Goal: Book appointment/travel/reservation

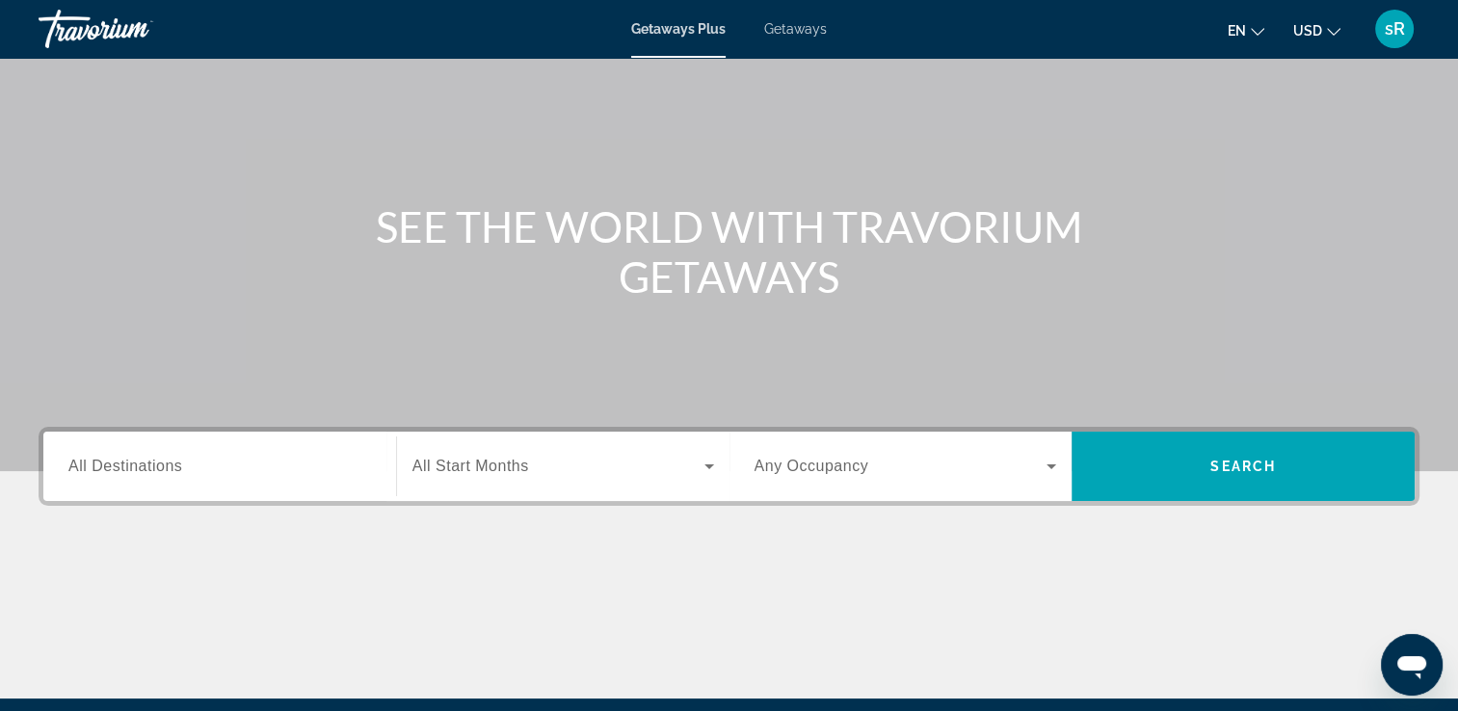
scroll to position [112, 0]
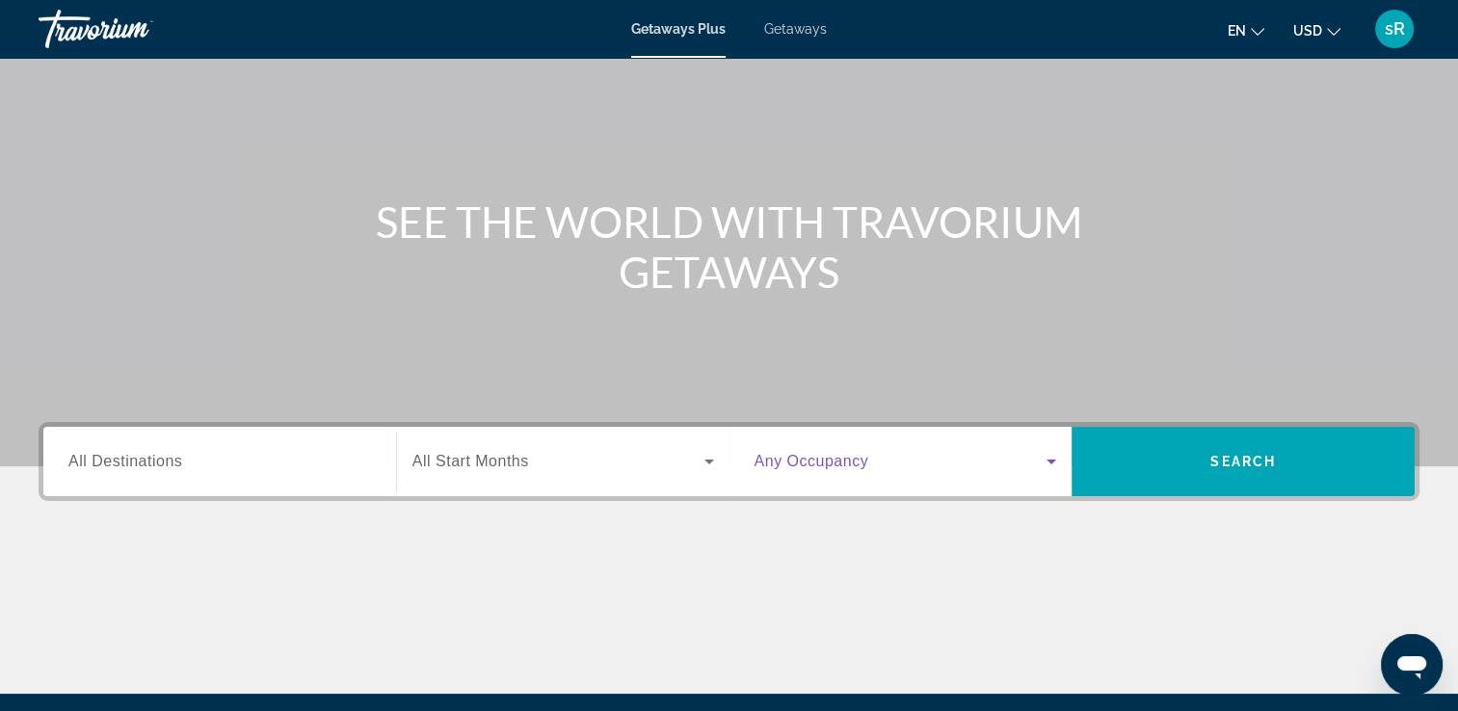
click at [1051, 460] on icon "Search widget" at bounding box center [1051, 462] width 10 height 5
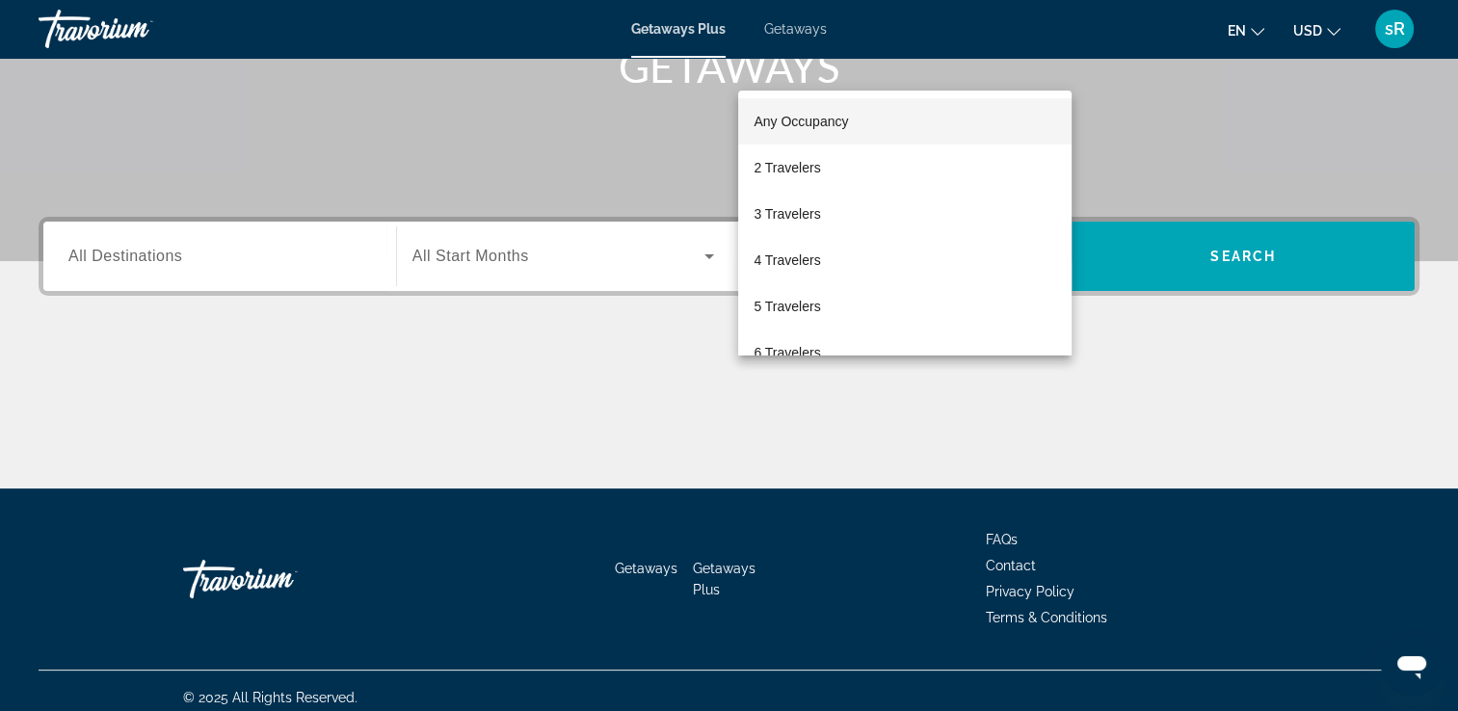
scroll to position [329, 0]
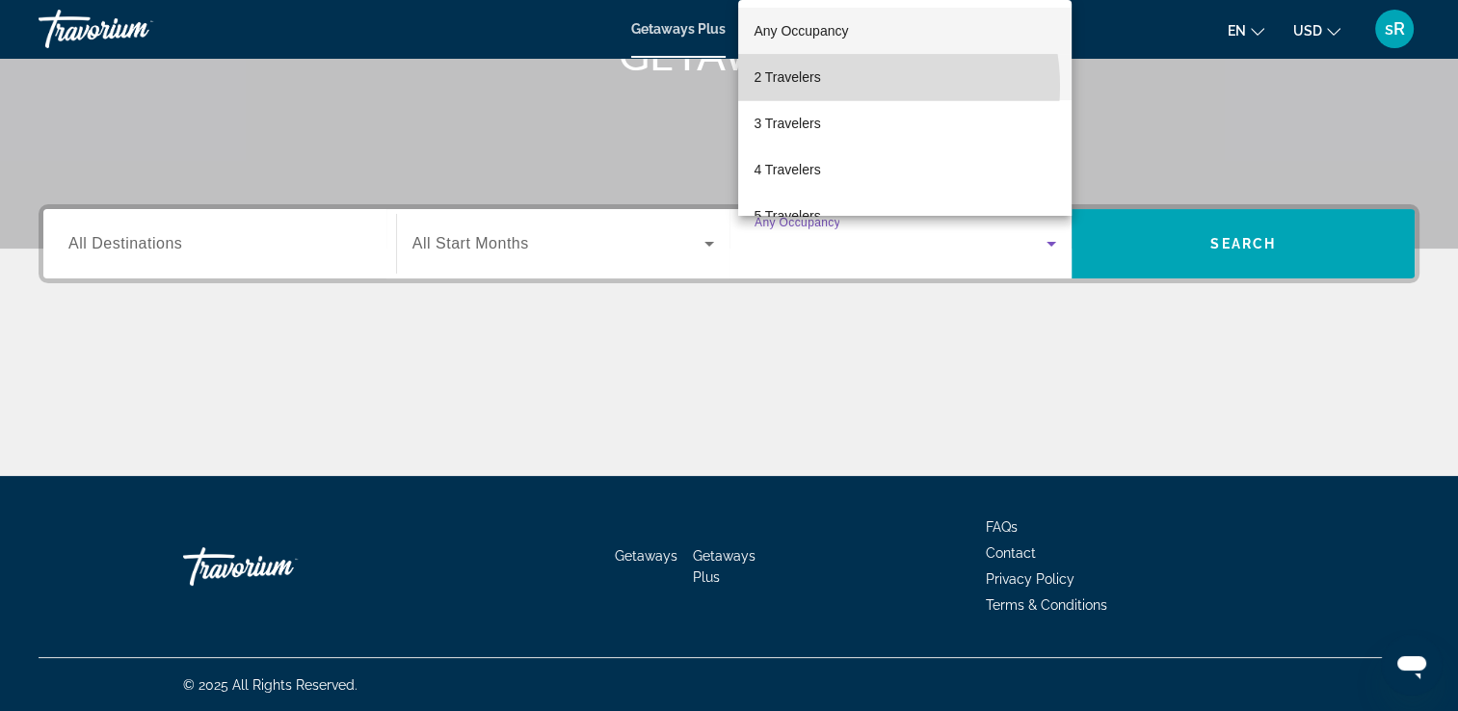
click at [843, 87] on mat-option "2 Travelers" at bounding box center [904, 77] width 333 height 46
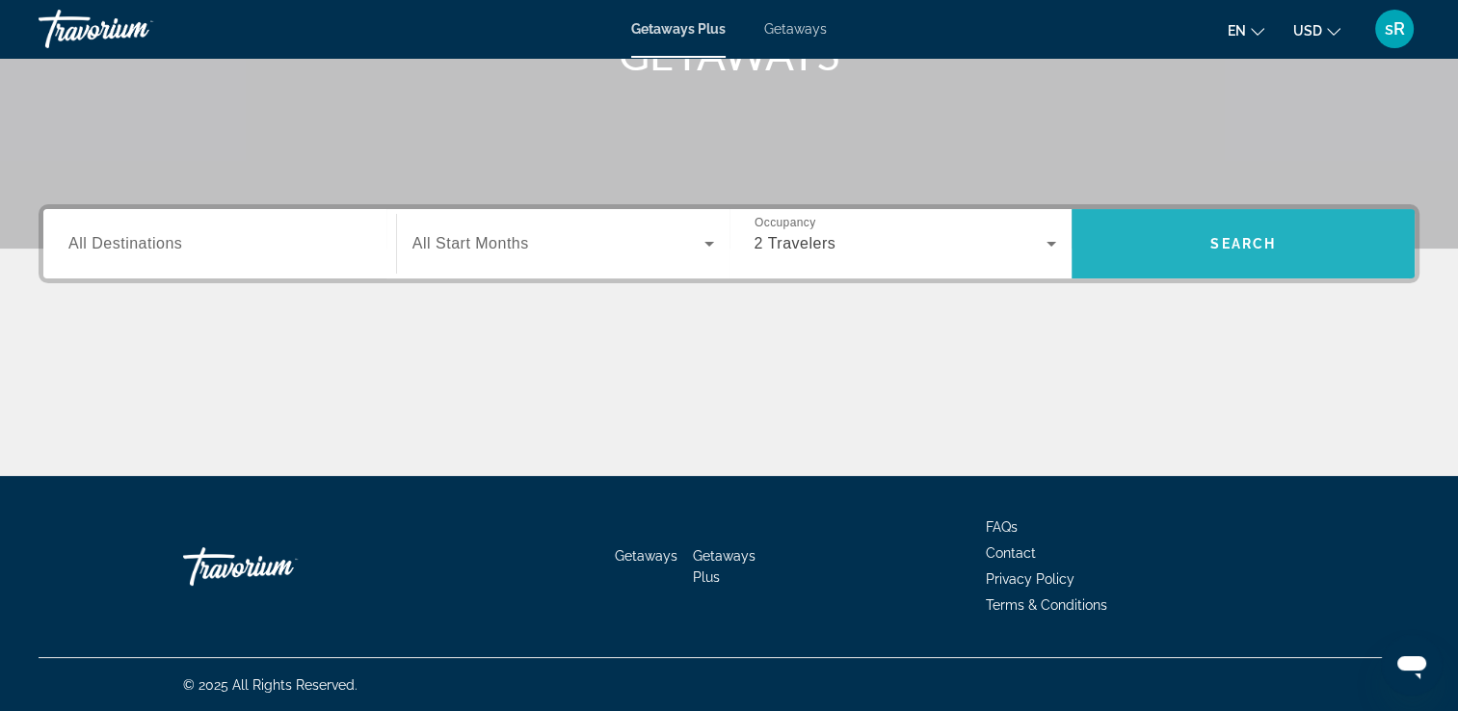
click at [1168, 247] on span "Search widget" at bounding box center [1242, 244] width 343 height 46
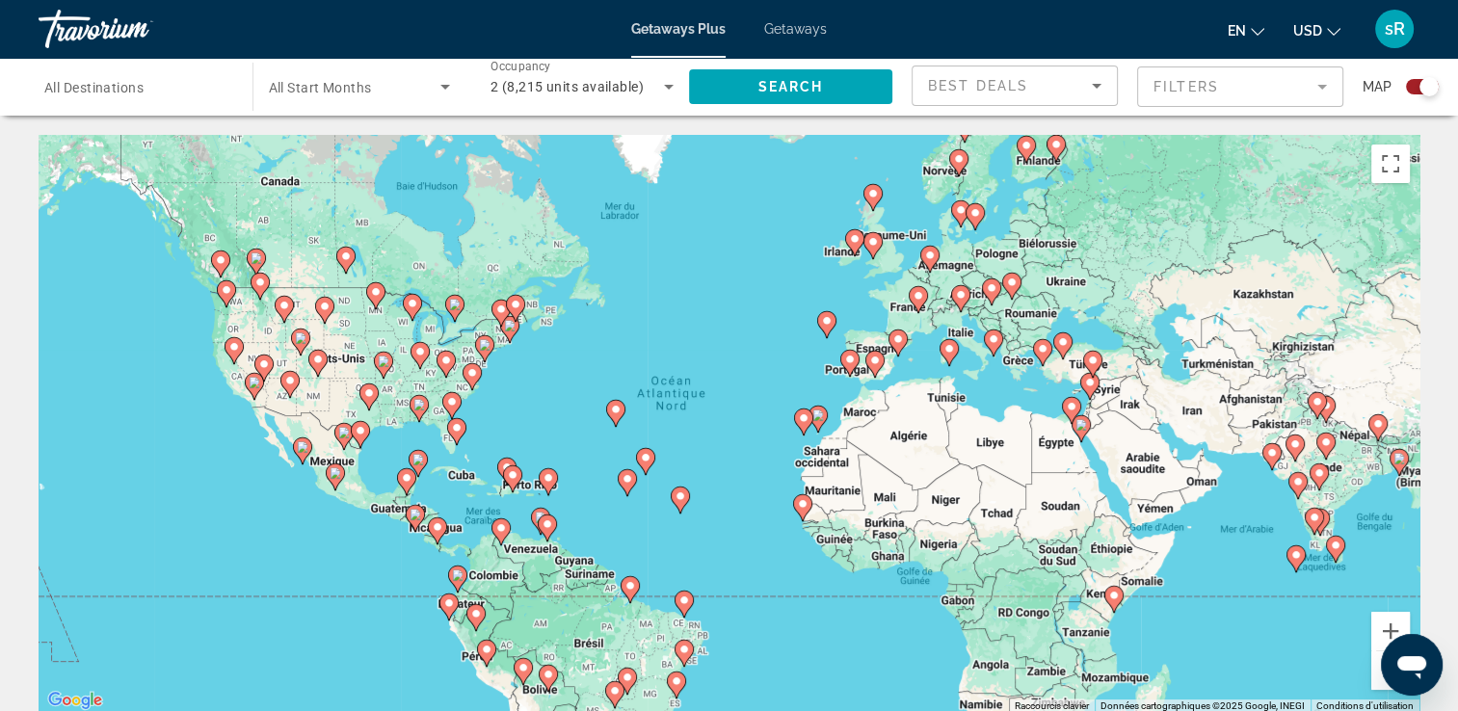
click at [799, 501] on image "Main content" at bounding box center [803, 504] width 12 height 12
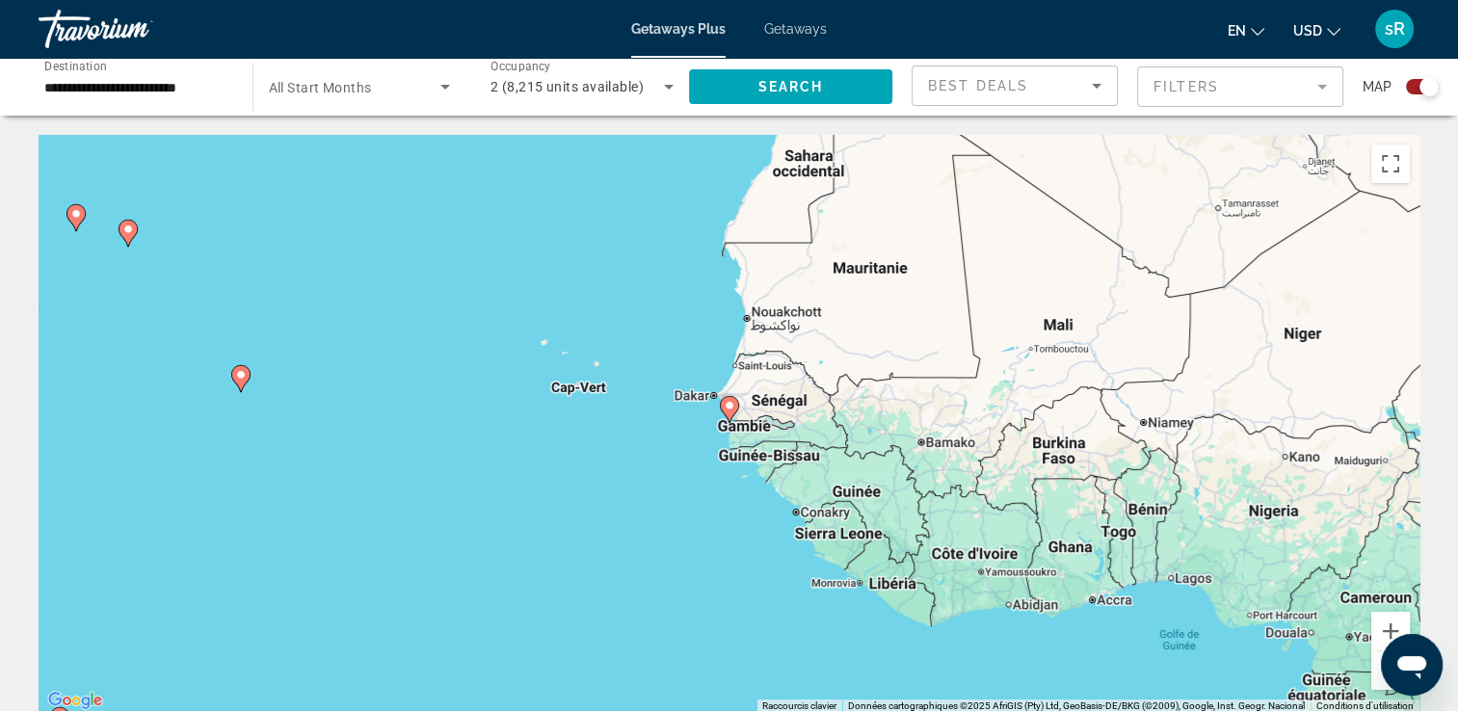
click at [726, 406] on image "Main content" at bounding box center [729, 406] width 12 height 12
type input "**********"
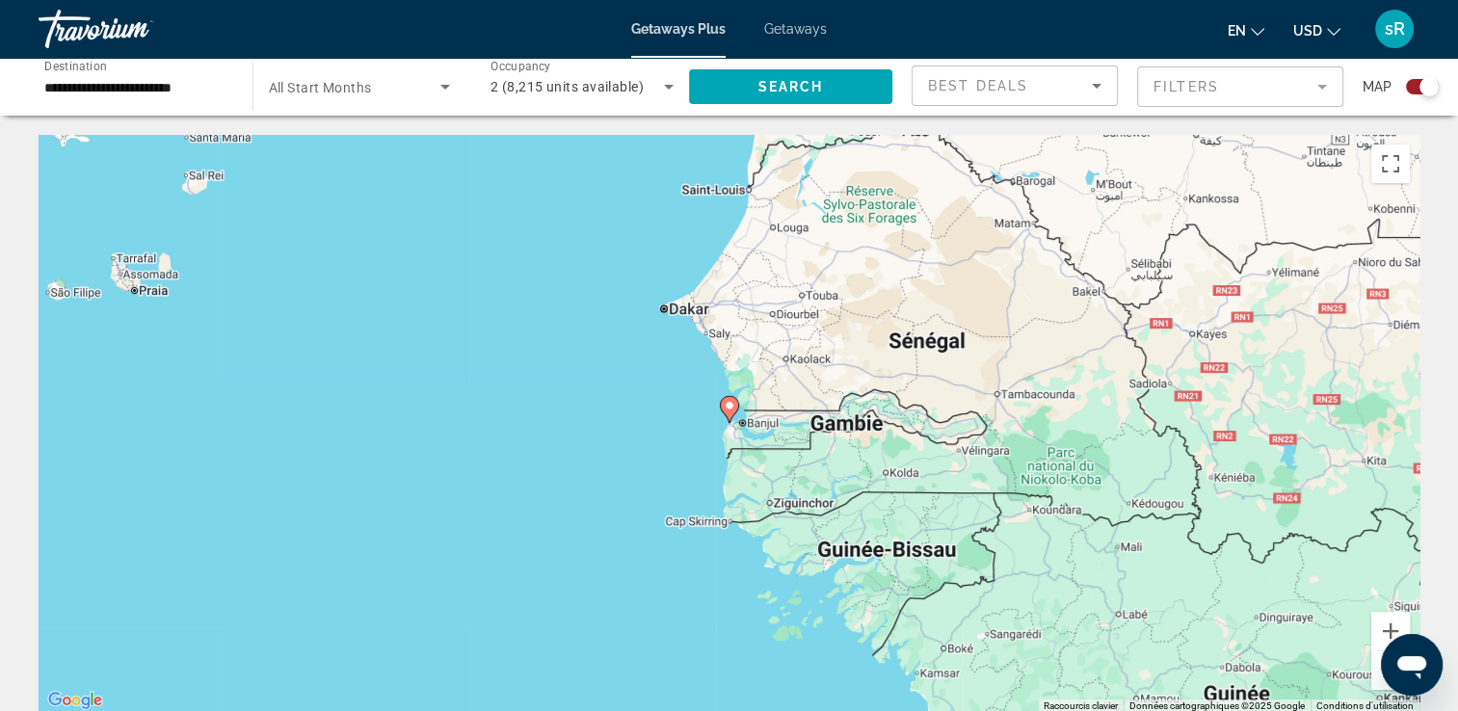
click at [729, 406] on image "Main content" at bounding box center [729, 406] width 12 height 12
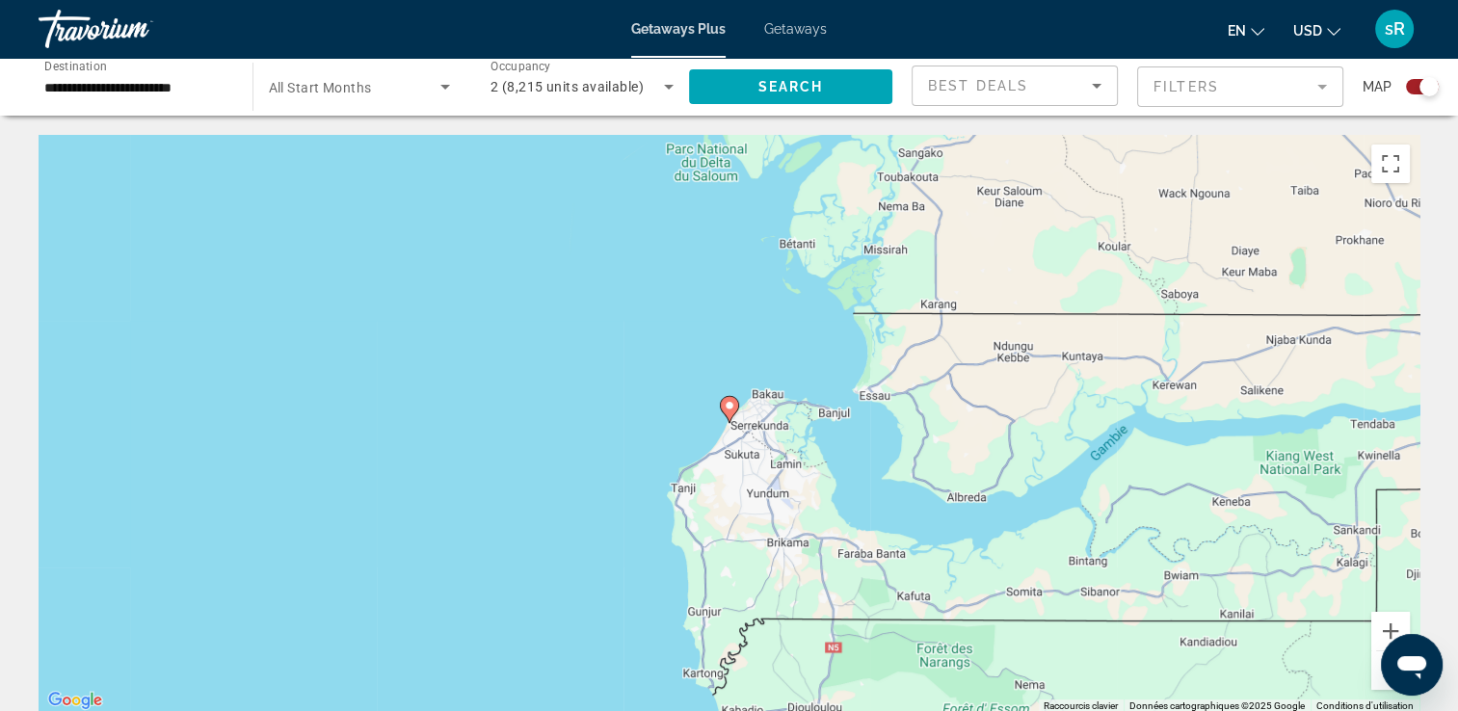
click at [728, 407] on image "Main content" at bounding box center [729, 406] width 12 height 12
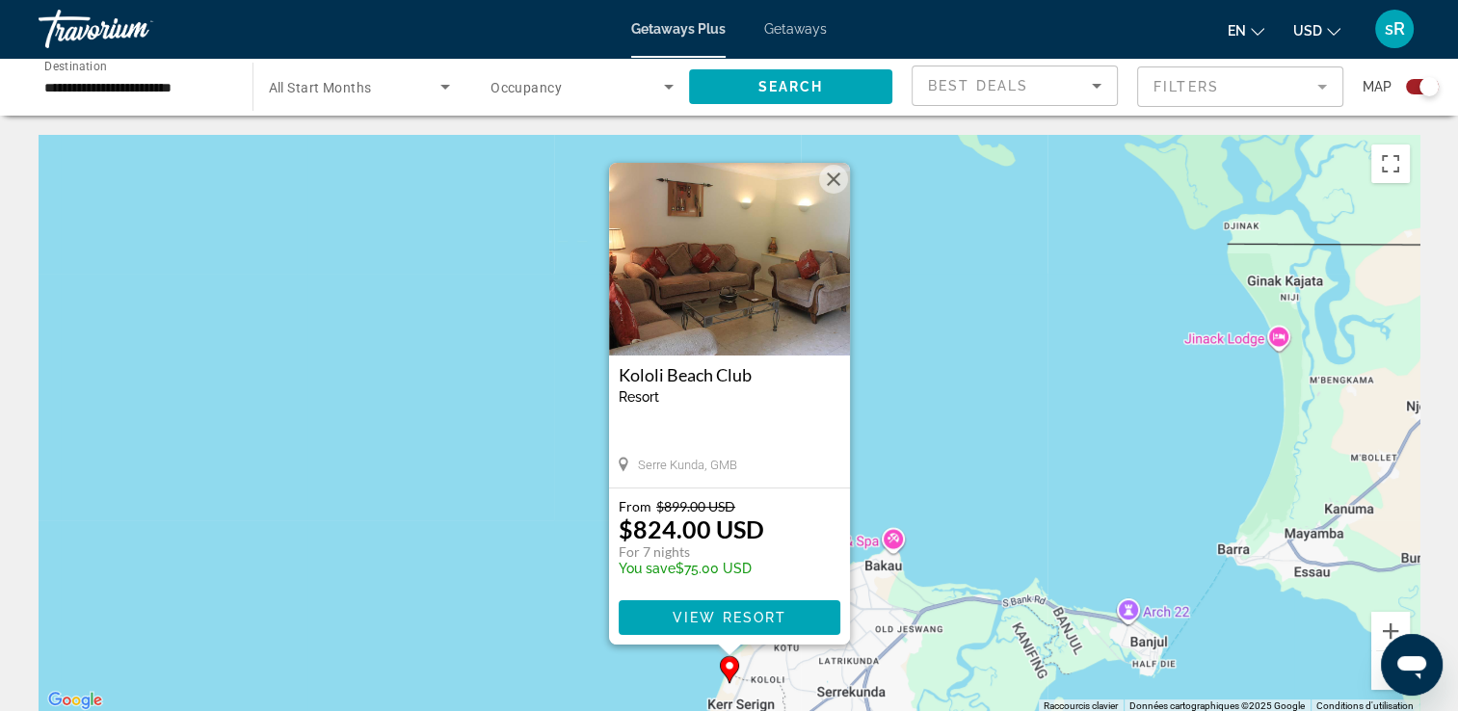
click at [831, 179] on button "Fermer" at bounding box center [833, 179] width 29 height 29
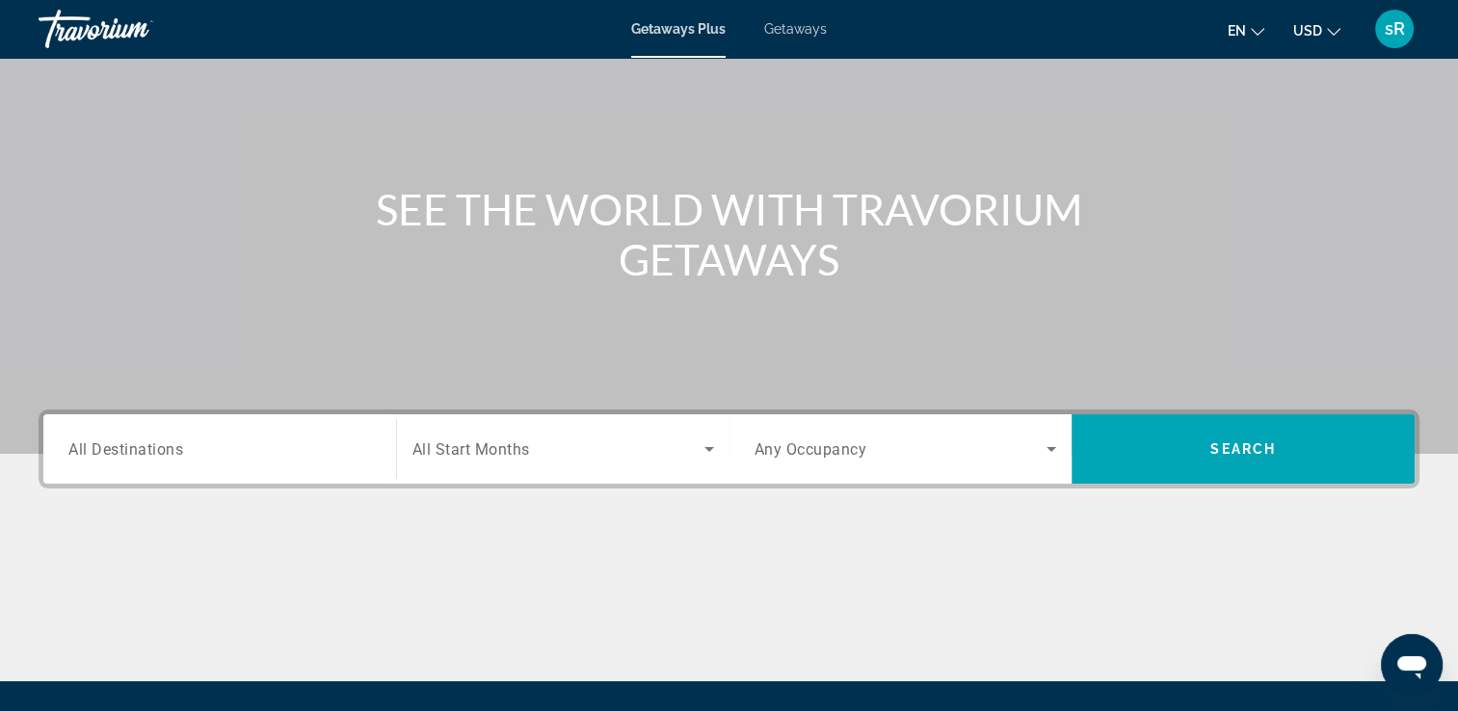
scroll to position [116, 0]
